Goal: Task Accomplishment & Management: Complete application form

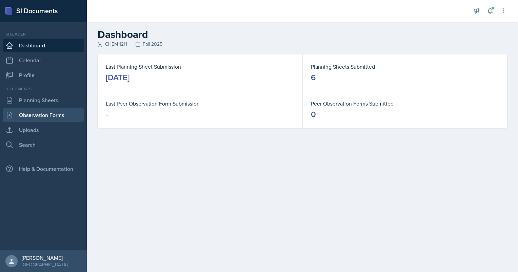
click at [42, 118] on link "Observation Forms" at bounding box center [43, 115] width 81 height 14
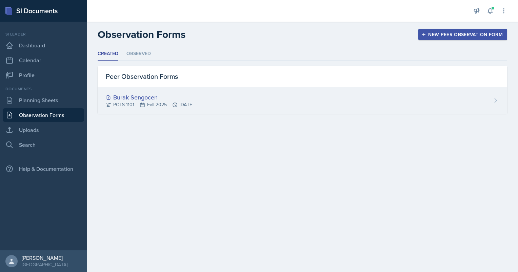
click at [135, 96] on div "Burak Sengocen" at bounding box center [149, 97] width 87 height 9
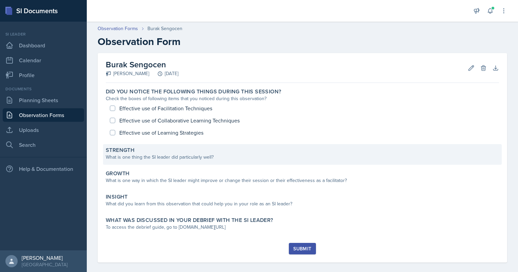
click at [124, 148] on label "Strength" at bounding box center [120, 150] width 29 height 7
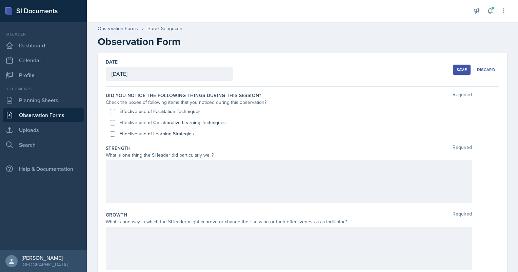
click at [125, 115] on div "Effective use of Facilitation Techniques" at bounding box center [302, 111] width 385 height 11
click at [114, 122] on input "Effective use of Collaborative Learning Techniques" at bounding box center [112, 122] width 5 height 5
checkbox input "true"
click at [114, 113] on input "Effective use of Facilitation Techniques" at bounding box center [112, 111] width 5 height 5
checkbox input "true"
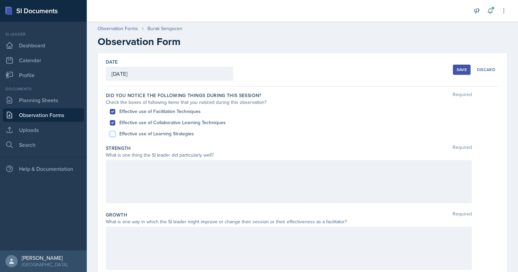
click at [115, 133] on input "Effective use of Learning Strategies" at bounding box center [112, 134] width 5 height 5
checkbox input "true"
click at [118, 171] on div at bounding box center [289, 181] width 366 height 43
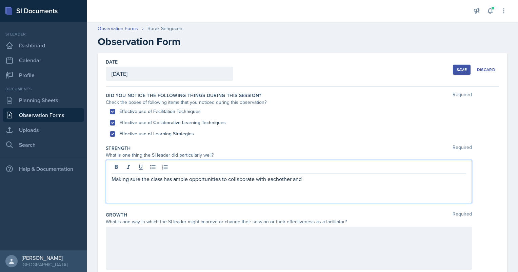
click at [275, 184] on div "Making sure the class has ample opportunities to collaborate with eachother and" at bounding box center [289, 181] width 366 height 43
click at [313, 178] on p "Making sure the class has ample opportunities to collaborate with each other and" at bounding box center [289, 179] width 355 height 8
click at [268, 183] on p "Making sure the class has ample opportunities to collaborate with each other an…" at bounding box center [289, 179] width 355 height 8
click at [340, 178] on p "Making sure the class has ample opportunities to collaborate and providing an e…" at bounding box center [289, 179] width 355 height 8
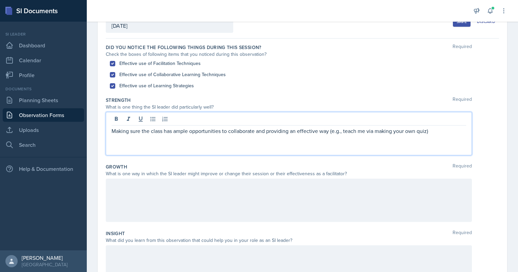
scroll to position [41, 0]
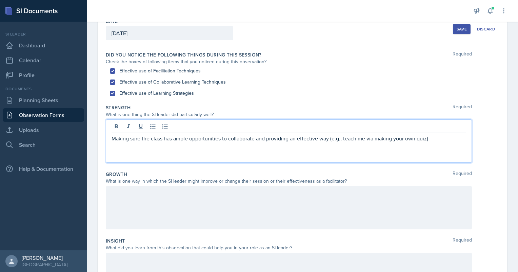
click at [115, 136] on p "Making sure the class has ample opportunities to collaborate and providing an e…" at bounding box center [289, 139] width 355 height 8
click at [111, 137] on div "Making sure the class has ample opportunities to collaborate and providing an e…" at bounding box center [289, 141] width 366 height 43
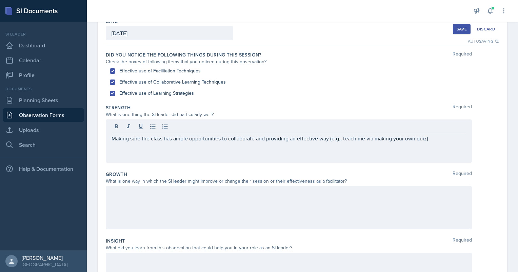
click at [110, 137] on div "Making sure the class has ample opportunities to collaborate and providing an e…" at bounding box center [289, 141] width 366 height 43
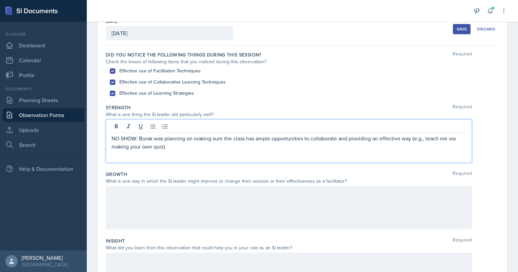
click at [235, 144] on p "NO SHOW: Burak was planning on making sure the class has ample opportunities to…" at bounding box center [289, 143] width 355 height 16
click at [251, 139] on p "NO SHOW: Burak was planning on making sure the class has ample opportunities to…" at bounding box center [289, 143] width 355 height 16
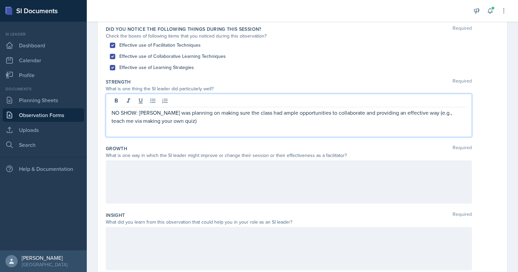
scroll to position [158, 0]
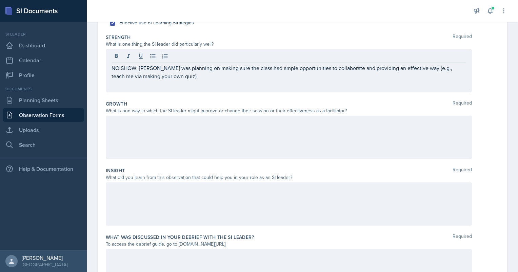
click at [114, 136] on div at bounding box center [289, 137] width 366 height 43
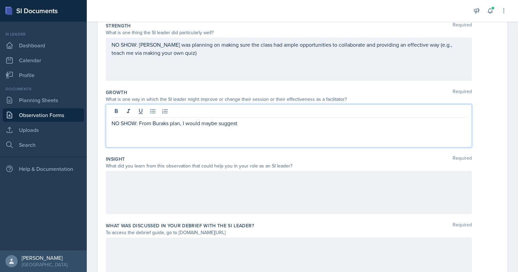
click at [158, 126] on p "NO SHOW: From Buraks plan, I would maybe suggest" at bounding box center [289, 123] width 355 height 8
click at [255, 127] on div "NO SHOW: From [PERSON_NAME] plan, I would maybe suggest" at bounding box center [289, 125] width 366 height 43
click at [244, 120] on p "NO SHOW: From [PERSON_NAME] plan, I would maybe suggest" at bounding box center [289, 123] width 355 height 8
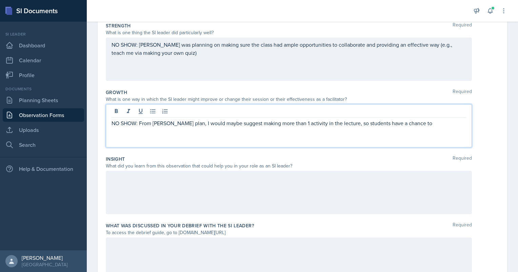
click at [411, 125] on p "NO SHOW: From [PERSON_NAME] plan, I would maybe suggest making more than 1 acti…" at bounding box center [289, 123] width 355 height 8
click at [166, 128] on p "NO SHOW: From [PERSON_NAME] plan, I would maybe suggest making more than 1 acti…" at bounding box center [289, 127] width 355 height 16
click at [222, 136] on div "NO SHOW: From [PERSON_NAME] plan, I would maybe suggest making more than 1 acti…" at bounding box center [289, 125] width 366 height 43
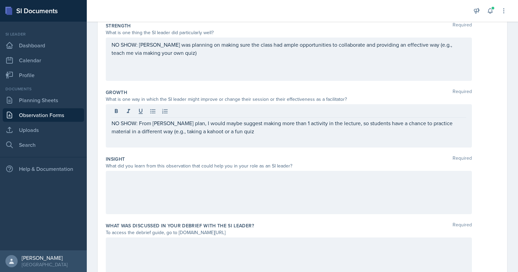
click at [222, 136] on div "NO SHOW: From [PERSON_NAME] plan, I would maybe suggest making more than 1 acti…" at bounding box center [289, 125] width 366 height 43
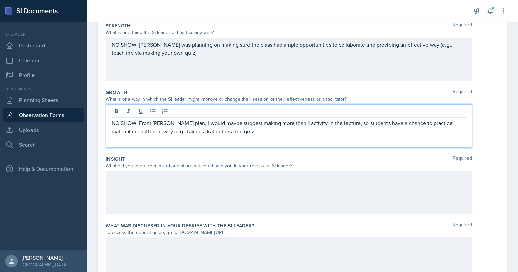
drag, startPoint x: 222, startPoint y: 136, endPoint x: 222, endPoint y: 130, distance: 5.4
click at [222, 130] on p "NO SHOW: From [PERSON_NAME] plan, I would maybe suggest making more than 1 acti…" at bounding box center [289, 127] width 355 height 16
click at [223, 130] on p "NO SHOW: From [PERSON_NAME] plan, I would maybe suggest making more than 1 acti…" at bounding box center [289, 127] width 355 height 16
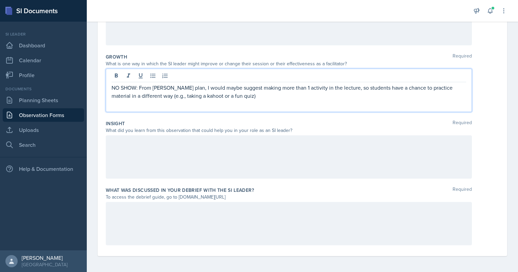
click at [164, 143] on div at bounding box center [289, 157] width 366 height 43
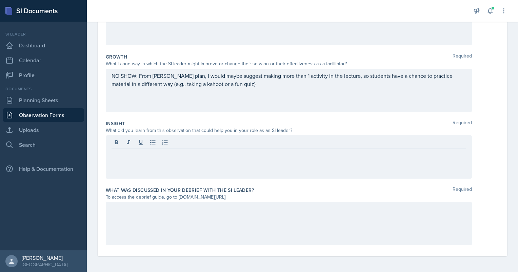
click at [162, 159] on div at bounding box center [289, 157] width 366 height 43
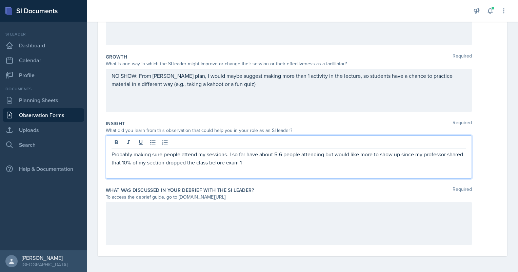
click at [329, 156] on p "Probably making sure people attend my sessions. I so far have about 5-6 people …" at bounding box center [289, 158] width 355 height 16
click at [297, 167] on div "Probably making sure people attend my sessions. I so far have about 5-6 people …" at bounding box center [289, 157] width 366 height 43
click at [257, 167] on div "Probably making sure people attend my sessions. I so far have about 5-6 people …" at bounding box center [289, 157] width 366 height 43
click at [242, 160] on p "Probably making sure people attend my sessions. I so far have about 5-6 people …" at bounding box center [289, 158] width 355 height 16
click at [260, 162] on p "Probably making sure people attend my sessions. I so far have about 5-6 people …" at bounding box center [289, 158] width 355 height 16
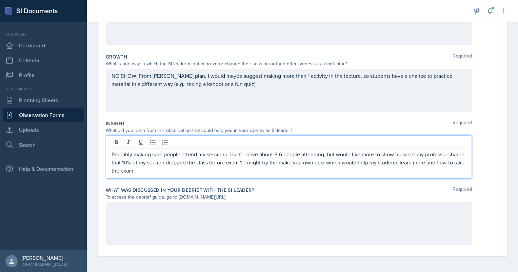
click at [234, 156] on p "Probably making sure people attend my sessions. I so far have about 5-6 people …" at bounding box center [289, 162] width 355 height 24
click at [249, 157] on p "Probably making sure people attend my sessions. So far have about 5-6 people at…" at bounding box center [289, 162] width 355 height 24
click at [307, 167] on p "Probably making sure people attend my sessions. So far, I have about 5-6 people…" at bounding box center [289, 162] width 355 height 24
click at [302, 164] on p "Probably making sure people attend my sessions. So far, I have about 5-6 people…" at bounding box center [289, 162] width 355 height 24
click at [316, 163] on p "Probably making sure people attend my sessions. So far, I have about 5-6 people…" at bounding box center [289, 162] width 355 height 24
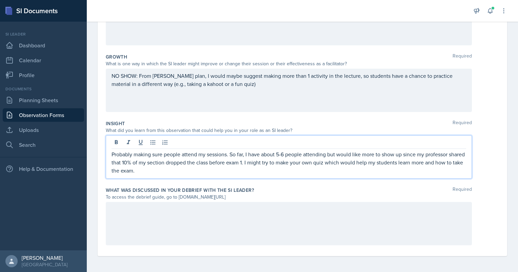
click at [353, 161] on p "Probably making sure people attend my sessions. So far, I have about 5-6 people…" at bounding box center [289, 162] width 355 height 24
click at [339, 155] on p "Probably making sure people attend my sessions. So far, I have about 5-6 people…" at bounding box center [289, 162] width 355 height 24
click at [330, 153] on p "Probably making sure people attend my sessions. So far, I have about 5-6 people…" at bounding box center [289, 162] width 355 height 24
click at [313, 163] on p "Probably making sure people attend my sessions. So far, I have about 5-6 people…" at bounding box center [289, 162] width 355 height 24
click at [427, 163] on p "Probably making sure people attend my sessions. So far, I have about 5-6 people…" at bounding box center [289, 162] width 355 height 24
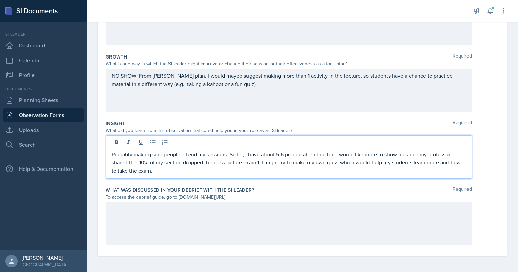
click at [441, 164] on p "Probably making sure people attend my sessions. So far, I have about 5-6 people…" at bounding box center [289, 162] width 355 height 24
click at [128, 205] on div at bounding box center [289, 223] width 366 height 43
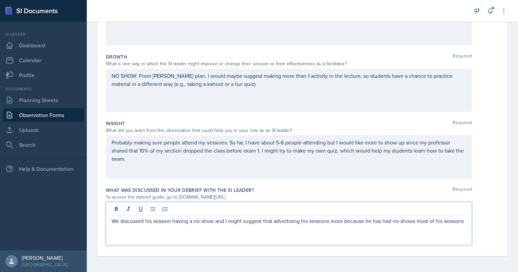
click at [285, 216] on div "We discussed his session having a no-show and I might suggest that advertising …" at bounding box center [289, 223] width 366 height 43
click at [283, 225] on p "We discussed his session having a no-show and I might suggest that advertising …" at bounding box center [289, 221] width 355 height 8
click at [221, 220] on p "We discussed his session having a no-show and I might suggest advertising his s…" at bounding box center [289, 221] width 355 height 8
click at [459, 221] on p "We discussed his session having a no-show, and I might suggest advertising his …" at bounding box center [289, 221] width 355 height 8
click at [424, 224] on p "We discussed his session having a no-show, and I might suggest advertising his …" at bounding box center [289, 221] width 355 height 8
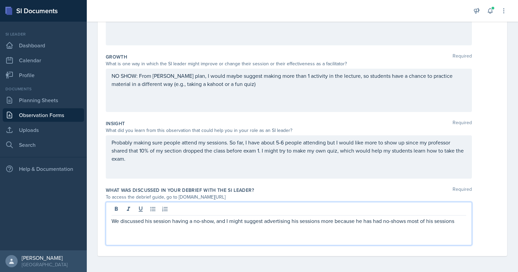
click at [417, 224] on p "We discussed his session having a no-show, and I might suggest advertising his …" at bounding box center [289, 221] width 355 height 8
click at [137, 237] on div "We discussed his session having a no-show, and I might suggest advertising his …" at bounding box center [289, 223] width 366 height 43
click at [154, 225] on p "We discussed his session having a no-show, and I might suggest advertising his …" at bounding box center [289, 221] width 355 height 8
click at [142, 230] on p "We discussed his session having a no-show, and I might suggest advertising his …" at bounding box center [289, 225] width 355 height 16
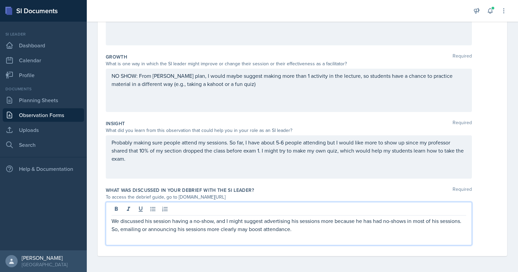
click at [323, 231] on p "We discussed his session having a no-show, and I might suggest advertising his …" at bounding box center [289, 225] width 355 height 16
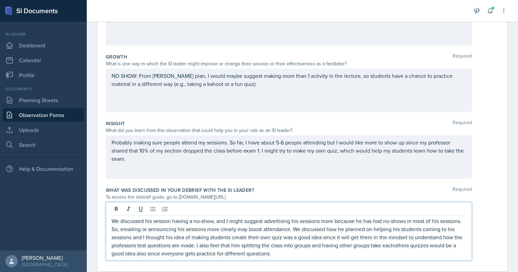
click at [110, 221] on div "We discussed his session having a no-show, and I might suggest advertising his …" at bounding box center [289, 231] width 366 height 59
click at [113, 223] on p "We discussed his session having a no-show, and I might suggest advertising his …" at bounding box center [289, 237] width 355 height 41
click at [111, 141] on div "Probably making sure people attend my sessions. So far, I have about 5-6 people…" at bounding box center [289, 157] width 366 height 43
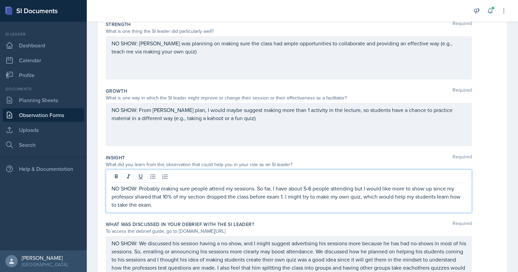
scroll to position [161, 0]
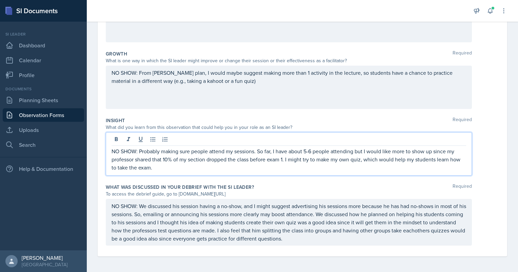
click at [337, 236] on p "NO SHOW: We discussed his session having a no-show, and I might suggest adverti…" at bounding box center [289, 222] width 355 height 41
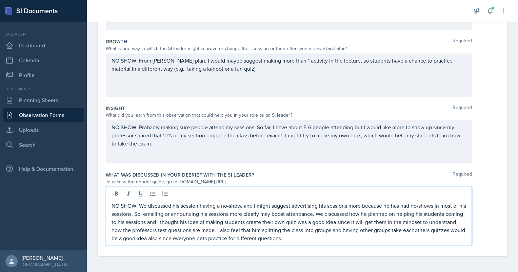
click at [462, 232] on div "NO SHOW: We discussed his session having a no-show, and I might suggest adverti…" at bounding box center [289, 216] width 366 height 59
click at [364, 230] on p "NO SHOW: We discussed his session having a no-show, and I might suggest adverti…" at bounding box center [289, 222] width 355 height 41
click at [280, 231] on p "NO SHOW: We discussed his session having a no-show, and I might suggest adverti…" at bounding box center [289, 222] width 355 height 41
click at [286, 232] on p "NO SHOW: We discussed his session having a no-show, and I might suggest adverti…" at bounding box center [289, 222] width 355 height 41
click at [325, 237] on p "NO SHOW: We discussed his session having a no-show, and I might suggest adverti…" at bounding box center [289, 222] width 355 height 41
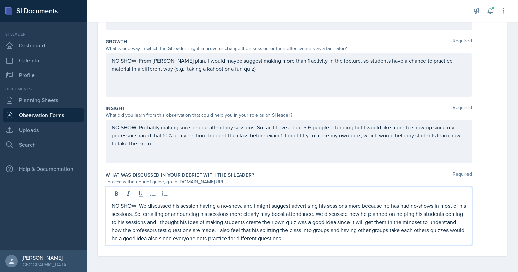
click at [168, 224] on p "NO SHOW: We discussed his session having a no-show, and I might suggest adverti…" at bounding box center [289, 222] width 355 height 41
click at [186, 240] on p "NO SHOW: We discussed his session having a no-show, and I might suggest adverti…" at bounding box center [289, 222] width 355 height 41
click at [190, 239] on p "NO SHOW: We discussed his session having a no-show, and I might suggest adverti…" at bounding box center [289, 222] width 355 height 41
click at [119, 221] on p "NO SHOW: We discussed his session having a no-show, and I might suggest adverti…" at bounding box center [289, 222] width 355 height 41
click at [126, 231] on p "NO SHOW: We discussed his session having a no-show, and I might suggest adverti…" at bounding box center [289, 222] width 355 height 41
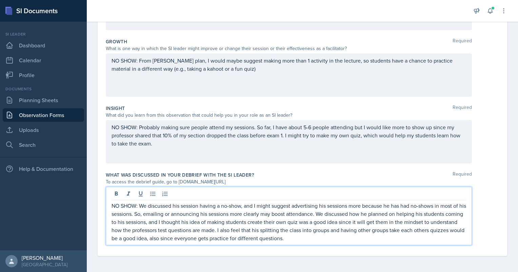
click at [124, 222] on p "NO SHOW: We discussed his session having a no-show, and I might suggest adverti…" at bounding box center [289, 222] width 355 height 41
click at [360, 250] on div "What was discussed in your debrief with the SI Leader? Required To access the d…" at bounding box center [302, 210] width 393 height 82
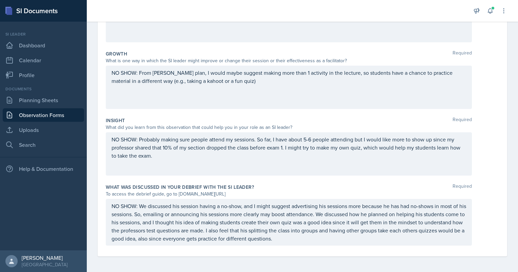
click at [339, 244] on div "NO SHOW: We discussed his session having a no-show, and I might suggest adverti…" at bounding box center [289, 222] width 366 height 47
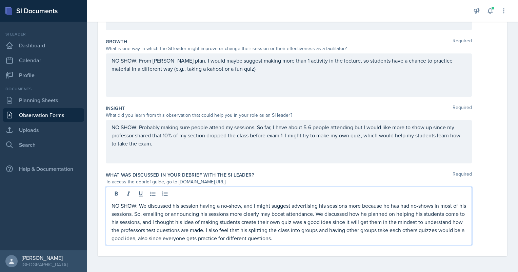
click at [330, 238] on p "NO SHOW: We discussed his session having a no-show, and I might suggest adverti…" at bounding box center [289, 222] width 355 height 41
click at [350, 237] on p "NO SHOW: We discussed his session having a no-show, and I might suggest adverti…" at bounding box center [289, 222] width 355 height 41
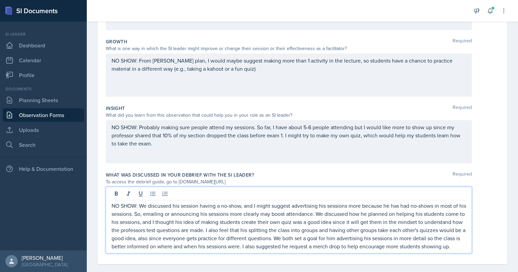
click at [283, 243] on p "NO SHOW: We discussed his session having a no-show, and I might suggest adverti…" at bounding box center [289, 226] width 355 height 49
click at [190, 239] on p "NO SHOW: We discussed his session having a no-show, and I might suggest adverti…" at bounding box center [289, 226] width 355 height 49
click at [403, 239] on p "NO SHOW: We discussed his session having a no-show, and I might suggest adverti…" at bounding box center [289, 226] width 355 height 49
click at [374, 226] on p "NO SHOW: We discussed his session having a no-show, and I might suggest adverti…" at bounding box center [289, 226] width 355 height 49
click at [379, 223] on p "NO SHOW: We discussed his session having a no-show, and I might suggest adverti…" at bounding box center [289, 226] width 355 height 49
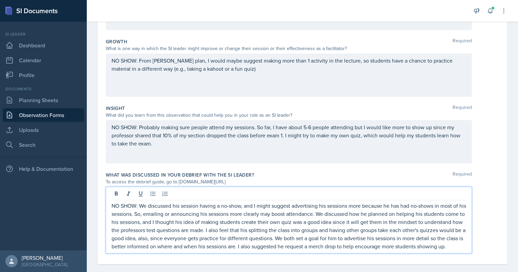
click at [380, 222] on p "NO SHOW: We discussed his session having a no-show, and I might suggest adverti…" at bounding box center [289, 226] width 355 height 49
click at [187, 238] on p "NO SHOW: We discussed his session having a no-show, and I might suggest adverti…" at bounding box center [289, 226] width 355 height 49
click at [190, 236] on p "NO SHOW: We discussed his session having a no-show, and I might suggest adverti…" at bounding box center [289, 226] width 355 height 49
click at [143, 251] on p "NO SHOW: We discussed his session having a no-show, and I might suggest adverti…" at bounding box center [289, 226] width 355 height 49
click at [315, 248] on p "NO SHOW: We discussed his session having a no-show, and I might suggest adverti…" at bounding box center [289, 226] width 355 height 49
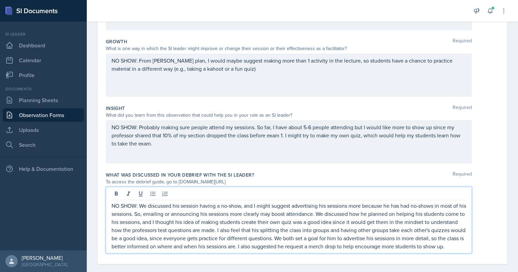
click at [169, 251] on p "NO SHOW: We discussed his session having a no-show, and I might suggest adverti…" at bounding box center [289, 226] width 355 height 49
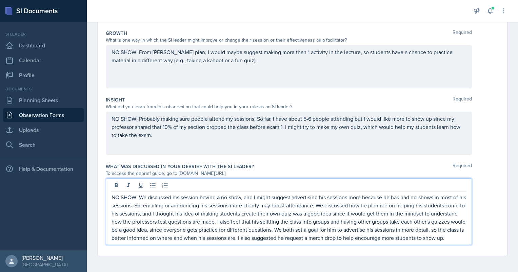
click at [374, 231] on p "NO SHOW: We discussed his session having a no-show, and I might suggest adverti…" at bounding box center [289, 218] width 355 height 49
click at [331, 234] on p "NO SHOW: We discussed his session having a no-show, and I might suggest adverti…" at bounding box center [289, 218] width 355 height 49
click at [173, 239] on p "NO SHOW: We discussed his session having a no-show, and I might suggest adverti…" at bounding box center [289, 218] width 355 height 49
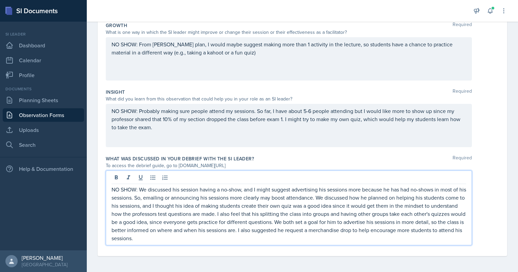
click at [214, 241] on p "NO SHOW: We discussed his session having a no-show, and I might suggest adverti…" at bounding box center [289, 214] width 355 height 57
click at [233, 224] on p "NO SHOW: We discussed his session having a no-show, and I might suggest adverti…" at bounding box center [289, 214] width 355 height 57
click at [321, 221] on p "NO SHOW: We discussed his session having a no-show, and I might suggest adverti…" at bounding box center [289, 214] width 355 height 57
click at [322, 222] on p "NO SHOW: We discussed his session having a no-show, and I might suggest adverti…" at bounding box center [289, 214] width 355 height 57
click at [281, 241] on p "NO SHOW: We discussed his session having a no-show, and I might suggest adverti…" at bounding box center [289, 214] width 355 height 57
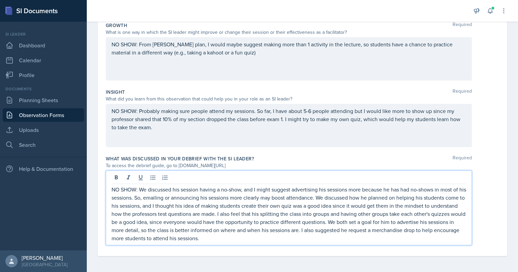
scroll to position [0, 0]
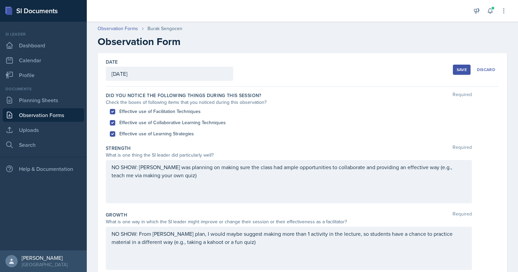
click at [459, 70] on div "Save" at bounding box center [462, 69] width 10 height 5
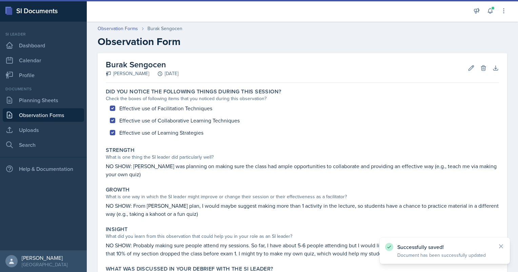
scroll to position [104, 0]
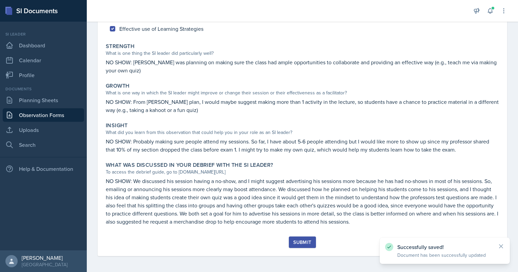
click at [302, 240] on div "Submit" at bounding box center [302, 242] width 18 height 5
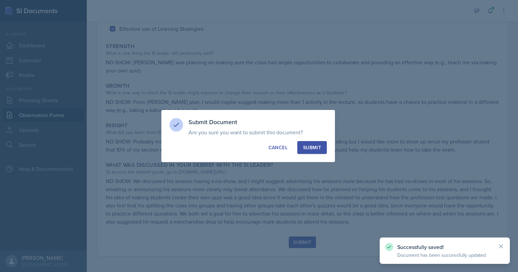
click at [315, 145] on div "Submit" at bounding box center [312, 147] width 18 height 7
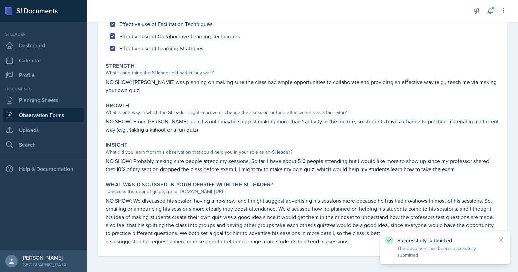
scroll to position [0, 0]
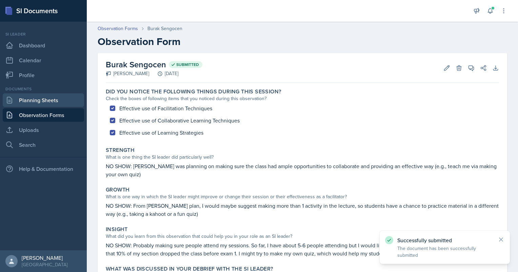
click at [51, 94] on link "Planning Sheets" at bounding box center [43, 101] width 81 height 14
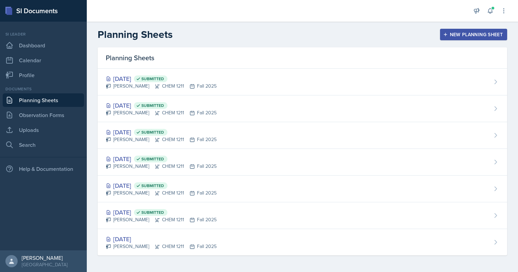
click at [466, 40] on button "New Planning Sheet" at bounding box center [473, 35] width 67 height 12
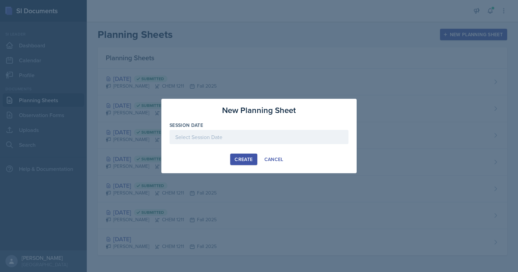
click at [232, 143] on div at bounding box center [258, 137] width 179 height 14
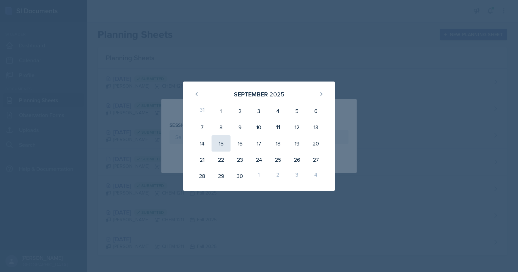
click at [224, 143] on div "15" at bounding box center [220, 144] width 19 height 16
type input "[DATE]"
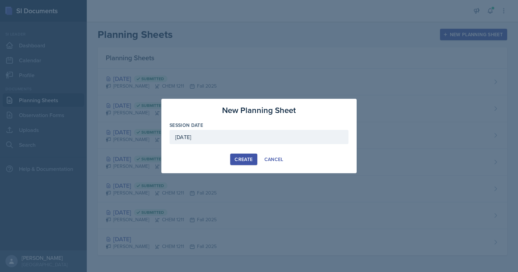
click at [246, 160] on div "Create" at bounding box center [244, 159] width 18 height 5
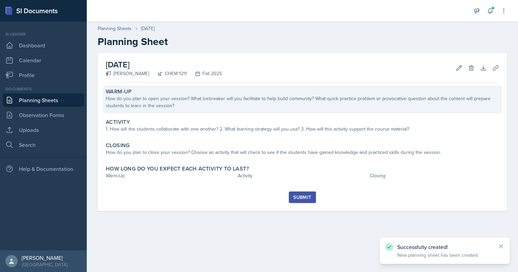
click at [142, 109] on div "Warm-Up How do you plan to open your session? What icebreaker will you facilita…" at bounding box center [302, 100] width 399 height 28
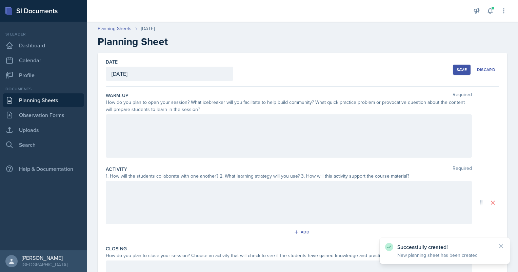
click at [134, 122] on div at bounding box center [289, 136] width 366 height 43
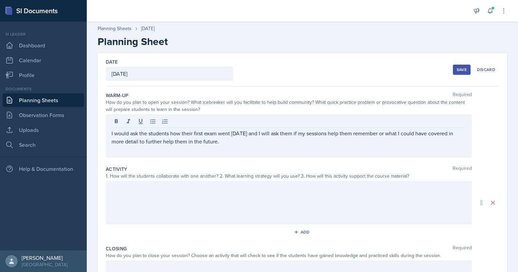
click at [301, 128] on div "I would ask the students how their first exam went [DATE] and I will ask them i…" at bounding box center [289, 136] width 366 height 43
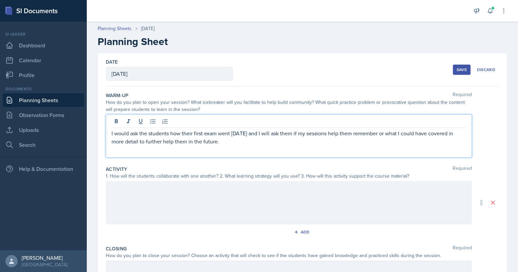
click at [297, 152] on div "I would ask the students how their first exam went [DATE] and I will ask them i…" at bounding box center [289, 136] width 366 height 43
click at [299, 137] on p "I would ask the students how their first exam went [DATE] and I will ask them i…" at bounding box center [289, 137] width 355 height 16
click at [380, 135] on p "I would ask the students how their first exam went [DATE], and I will ask them …" at bounding box center [289, 137] width 355 height 16
click at [228, 143] on p "I would ask the students how their first exam went [DATE], and I will ask them …" at bounding box center [289, 137] width 355 height 16
click at [282, 143] on p "I would ask the students how their first exam went [DATE], and I will ask them …" at bounding box center [289, 137] width 355 height 16
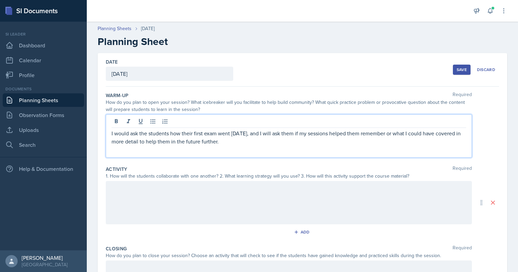
click at [271, 142] on p "I would ask the students how their first exam went [DATE], and I will ask them …" at bounding box center [289, 137] width 355 height 16
drag, startPoint x: 226, startPoint y: 141, endPoint x: 260, endPoint y: 143, distance: 33.9
click at [260, 143] on p "I would ask the students how their first exam went [DATE], and I will ask them …" at bounding box center [289, 137] width 355 height 16
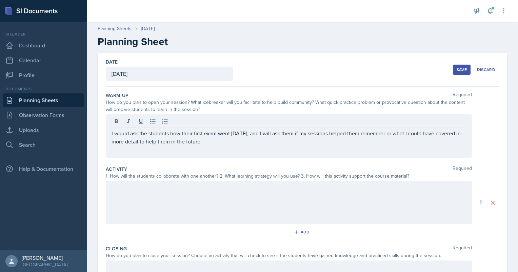
click at [255, 167] on div "Activity Required" at bounding box center [302, 169] width 393 height 7
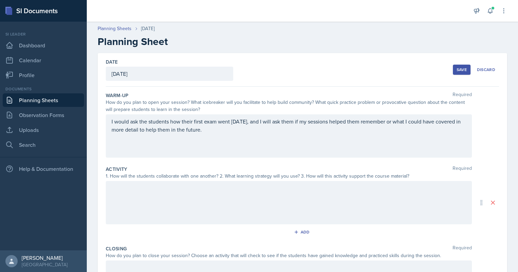
click at [171, 194] on div at bounding box center [289, 202] width 366 height 43
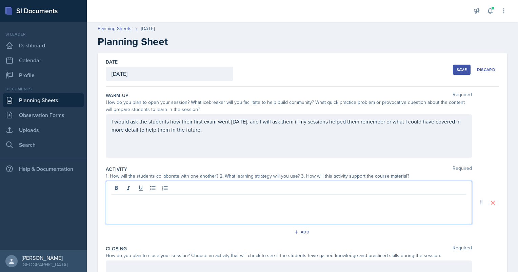
click at [279, 117] on div "I would ask the students how their first exam went [DATE], and I will ask them …" at bounding box center [289, 136] width 366 height 43
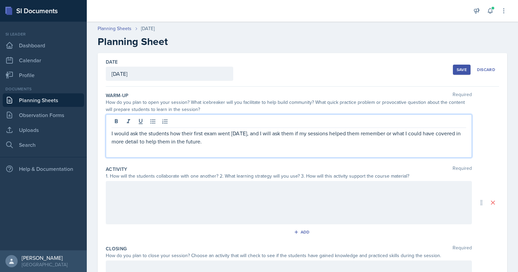
click at [261, 139] on p "I would ask the students how their first exam went [DATE], and I will ask them …" at bounding box center [289, 137] width 355 height 16
click at [432, 135] on p "I would ask the students how their first exam went [DATE], and I will ask them …" at bounding box center [289, 137] width 355 height 16
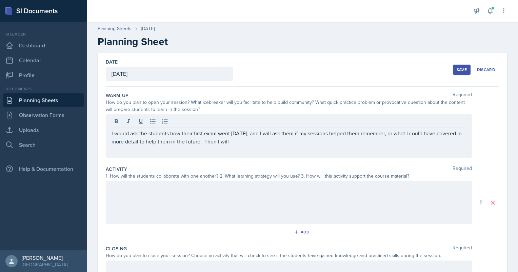
click at [186, 200] on div at bounding box center [289, 202] width 366 height 43
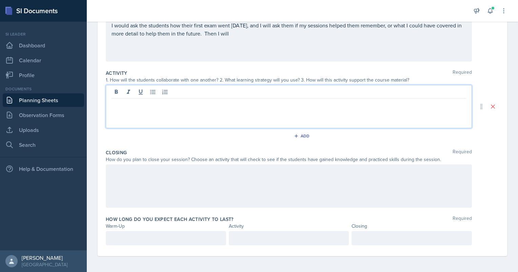
click at [151, 179] on div at bounding box center [289, 186] width 366 height 43
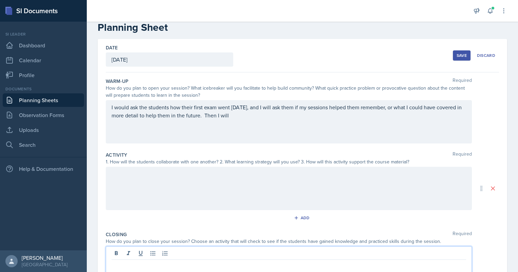
click at [283, 119] on p "I would ask the students how their first exam went [DATE], and I will ask them …" at bounding box center [289, 111] width 355 height 16
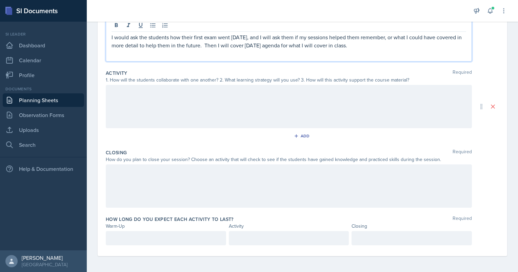
click at [172, 177] on div at bounding box center [289, 186] width 366 height 43
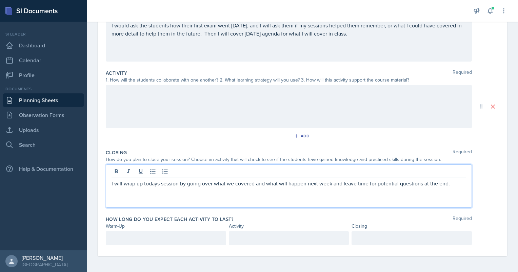
click at [330, 174] on div at bounding box center [289, 172] width 355 height 11
click at [328, 180] on p "I will wrap up todays session by going over what we covered and what will happe…" at bounding box center [289, 184] width 355 height 8
click at [338, 182] on p "I will wrap up todays session by going over what we covered and what will happe…" at bounding box center [289, 184] width 355 height 8
click at [462, 186] on div "I will wrap up [DATE] session by going over what we covered and what will happe…" at bounding box center [289, 186] width 366 height 43
click at [456, 183] on p "I will wrap up [DATE] session by going over what we covered and what will happe…" at bounding box center [289, 184] width 355 height 8
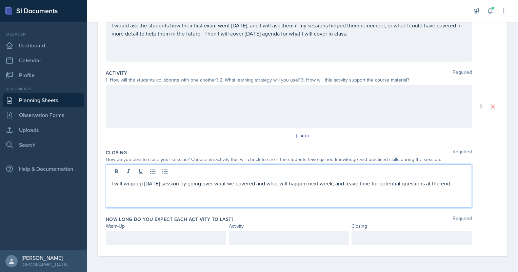
click at [453, 184] on p "I will wrap up [DATE] session by going over what we covered and what will happe…" at bounding box center [289, 184] width 355 height 8
click at [181, 247] on div "How long do you expect each activity to last? Required Warm-Up Activity Closing" at bounding box center [302, 233] width 393 height 38
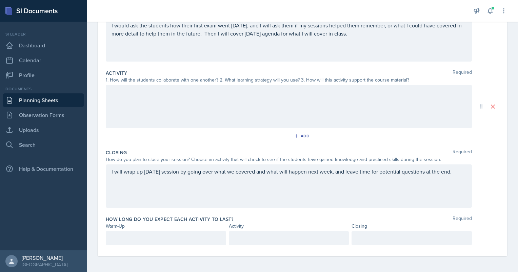
click at [180, 243] on div at bounding box center [166, 238] width 120 height 14
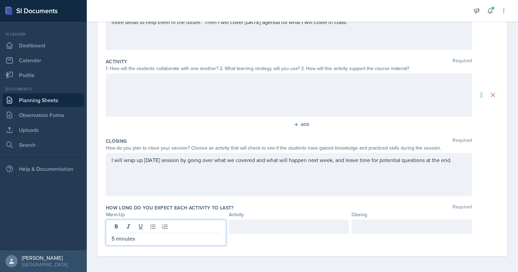
click at [370, 224] on div at bounding box center [411, 227] width 120 height 14
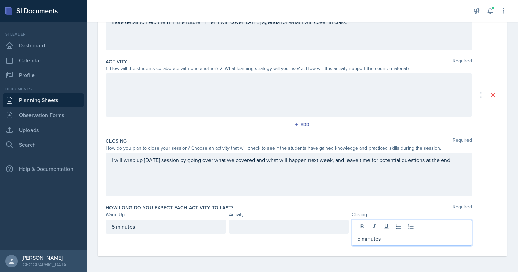
click at [311, 226] on div at bounding box center [289, 227] width 120 height 14
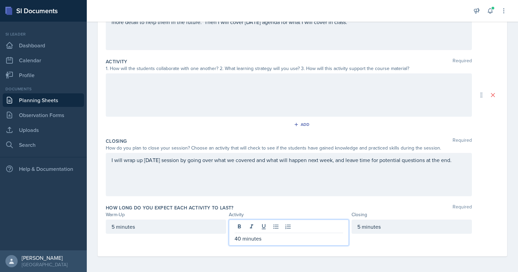
click at [289, 263] on div "Date [DATE] [DATE] 31 1 2 3 4 5 6 7 8 9 10 11 12 13 14 15 16 17 18 19 20 21 22 …" at bounding box center [302, 109] width 431 height 328
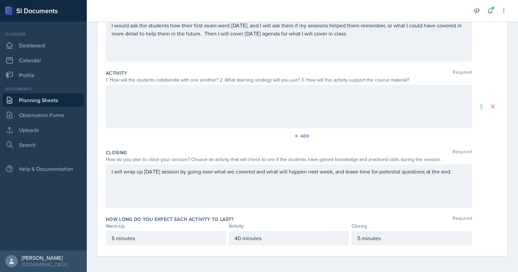
scroll to position [44, 0]
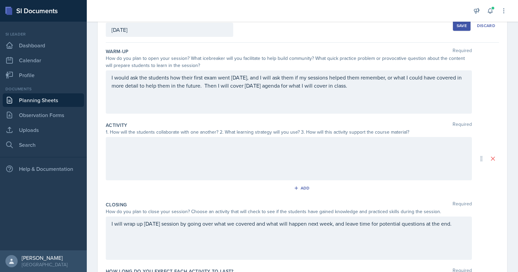
click at [192, 129] on div "1. How will the students collaborate with one another? 2. What learning strateg…" at bounding box center [289, 132] width 366 height 7
click at [306, 190] on div "Add" at bounding box center [302, 188] width 15 height 5
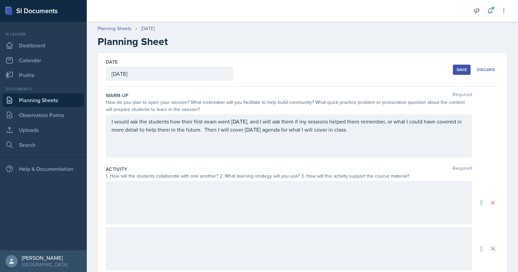
scroll to position [0, 0]
click at [458, 68] on div "Save" at bounding box center [462, 69] width 10 height 5
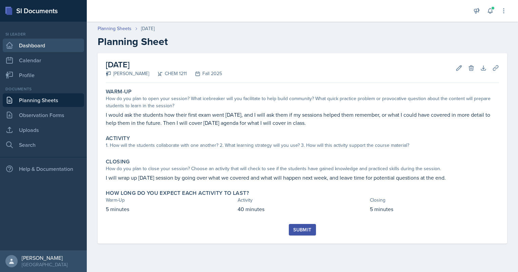
click at [36, 46] on link "Dashboard" at bounding box center [43, 46] width 81 height 14
